Goal: Check status: Check status

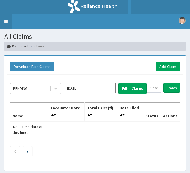
click at [8, 22] on link "Toggle navigation" at bounding box center [6, 21] width 12 height 14
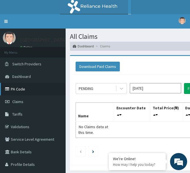
click at [28, 93] on link "PA Code" at bounding box center [33, 89] width 66 height 13
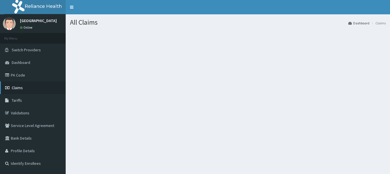
click at [22, 92] on link "Claims" at bounding box center [33, 87] width 66 height 13
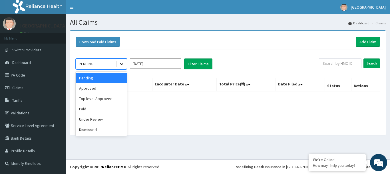
click at [120, 63] on icon at bounding box center [122, 64] width 6 height 6
click at [91, 111] on div "Paid" at bounding box center [101, 108] width 51 height 10
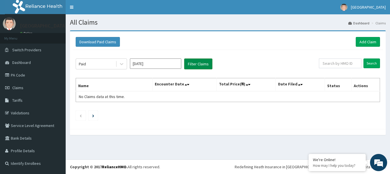
click at [194, 63] on button "Filter Claims" at bounding box center [198, 63] width 28 height 11
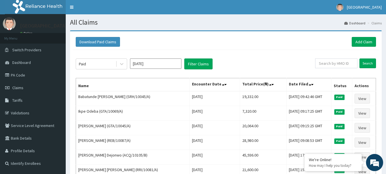
click at [329, 63] on input "text" at bounding box center [336, 63] width 42 height 10
paste input "RRI/10072/A"
type input "RRI/10072/A"
click at [368, 62] on input "Search" at bounding box center [368, 63] width 17 height 10
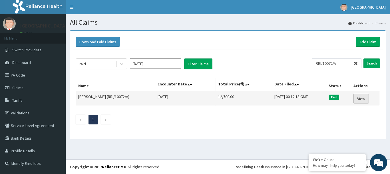
click at [362, 100] on link "View" at bounding box center [361, 98] width 15 height 10
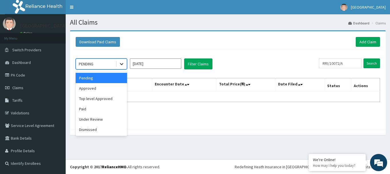
click at [119, 64] on div at bounding box center [122, 64] width 10 height 10
click at [86, 109] on div "Paid" at bounding box center [101, 108] width 51 height 10
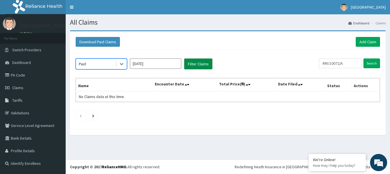
click at [194, 65] on button "Filter Claims" at bounding box center [198, 63] width 28 height 11
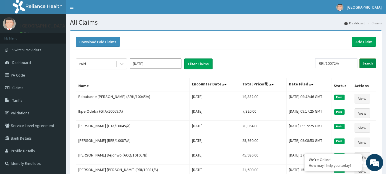
click at [366, 61] on input "Search" at bounding box center [368, 63] width 17 height 10
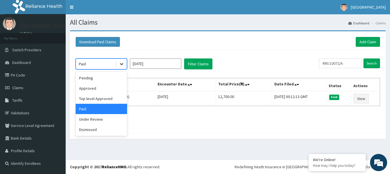
click at [120, 67] on icon at bounding box center [122, 64] width 6 height 6
click at [101, 81] on div "Pending" at bounding box center [101, 78] width 51 height 10
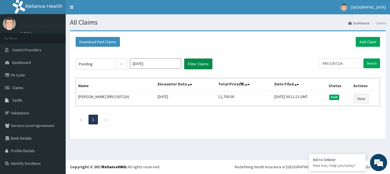
click at [199, 65] on button "Filter Claims" at bounding box center [198, 63] width 28 height 11
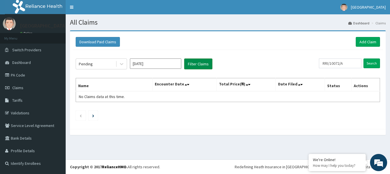
click at [199, 65] on button "Filter Claims" at bounding box center [198, 63] width 28 height 11
click at [22, 74] on link "PA Code" at bounding box center [33, 75] width 66 height 13
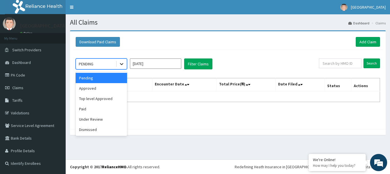
click at [123, 65] on icon at bounding box center [122, 64] width 6 height 6
click at [85, 107] on div "Paid" at bounding box center [101, 108] width 51 height 10
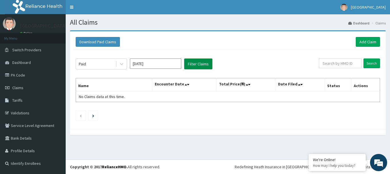
click at [199, 63] on button "Filter Claims" at bounding box center [198, 63] width 28 height 11
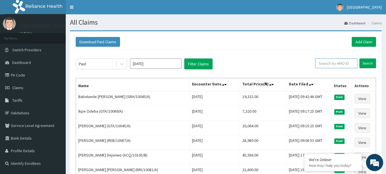
click at [339, 62] on input "text" at bounding box center [336, 63] width 42 height 10
paste input "WBS/10046/"
type input "WBS/10046/"
click at [371, 64] on input "Search" at bounding box center [368, 63] width 17 height 10
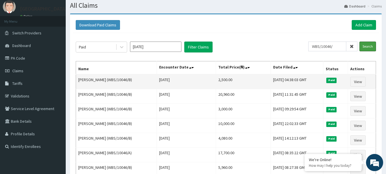
scroll to position [17, 0]
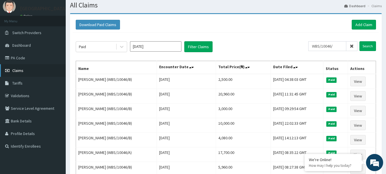
click at [43, 74] on link "Claims" at bounding box center [33, 70] width 66 height 13
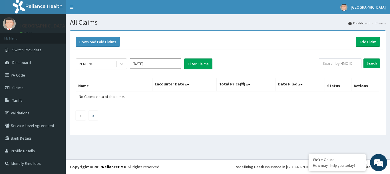
click at [43, 74] on link "PA Code" at bounding box center [33, 75] width 66 height 13
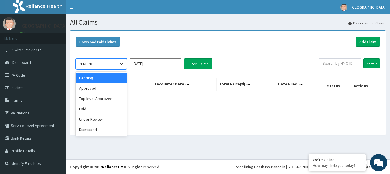
click at [120, 64] on icon at bounding box center [122, 64] width 6 height 6
click at [91, 109] on div "Paid" at bounding box center [101, 108] width 51 height 10
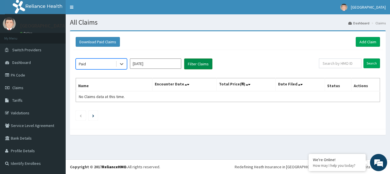
click at [207, 65] on button "Filter Claims" at bounding box center [198, 63] width 28 height 11
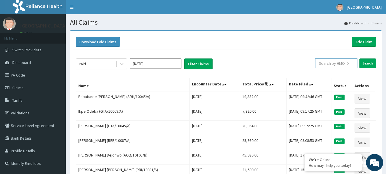
click at [340, 64] on input "text" at bounding box center [336, 63] width 42 height 10
paste input "WBS/10046/B"
type input "WBS/10046/B"
click at [366, 62] on input "Search" at bounding box center [368, 63] width 17 height 10
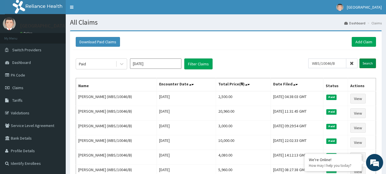
click at [365, 63] on input "Search" at bounding box center [368, 63] width 17 height 10
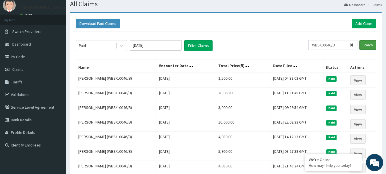
scroll to position [20, 0]
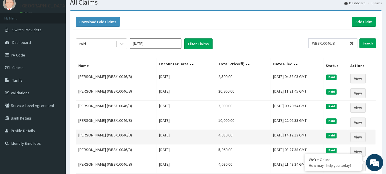
click at [138, 143] on td "[PERSON_NAME] (WBS/10046/B)" at bounding box center [116, 136] width 81 height 15
